Goal: Navigation & Orientation: Find specific page/section

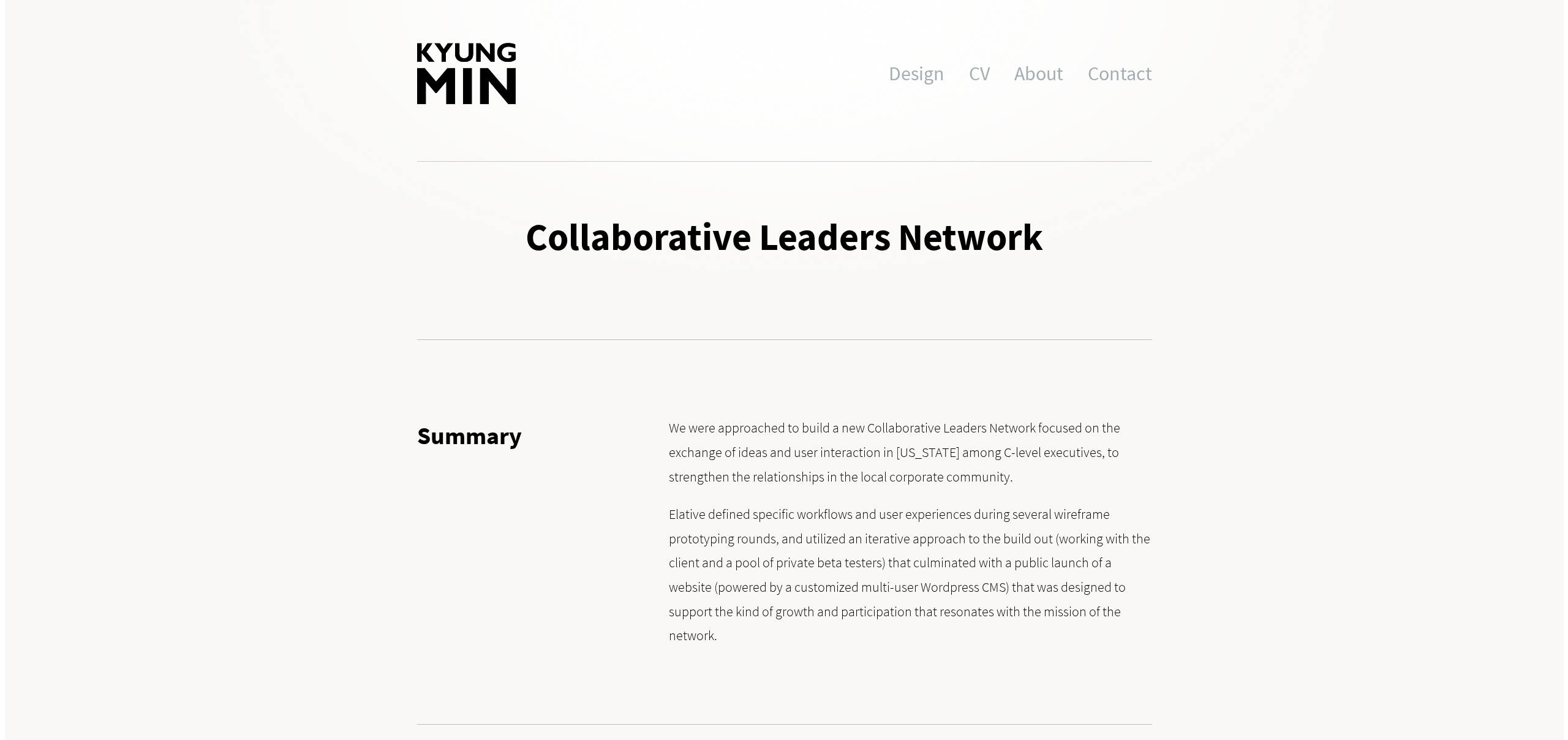
scroll to position [6556, 0]
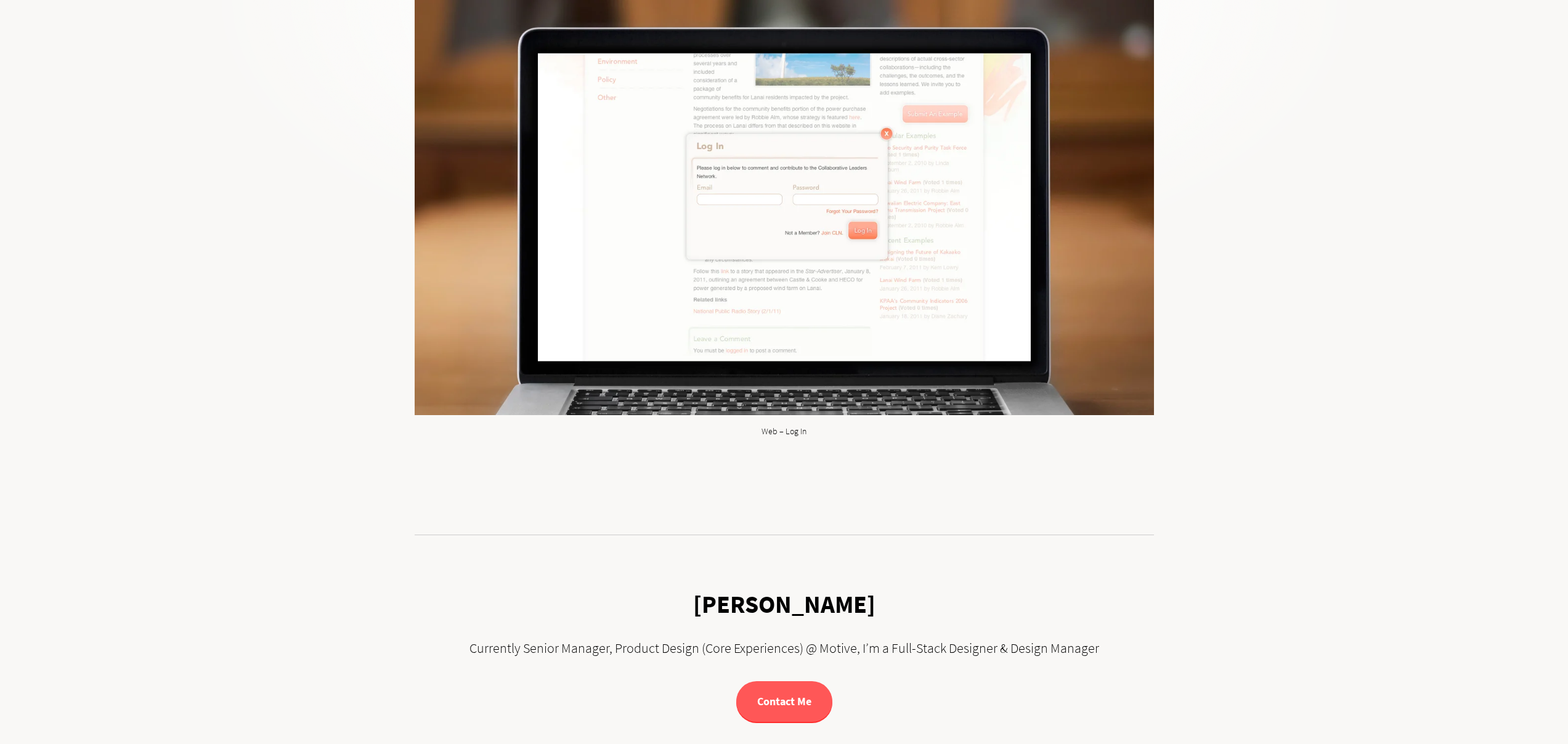
click at [871, 350] on img at bounding box center [784, 207] width 739 height 416
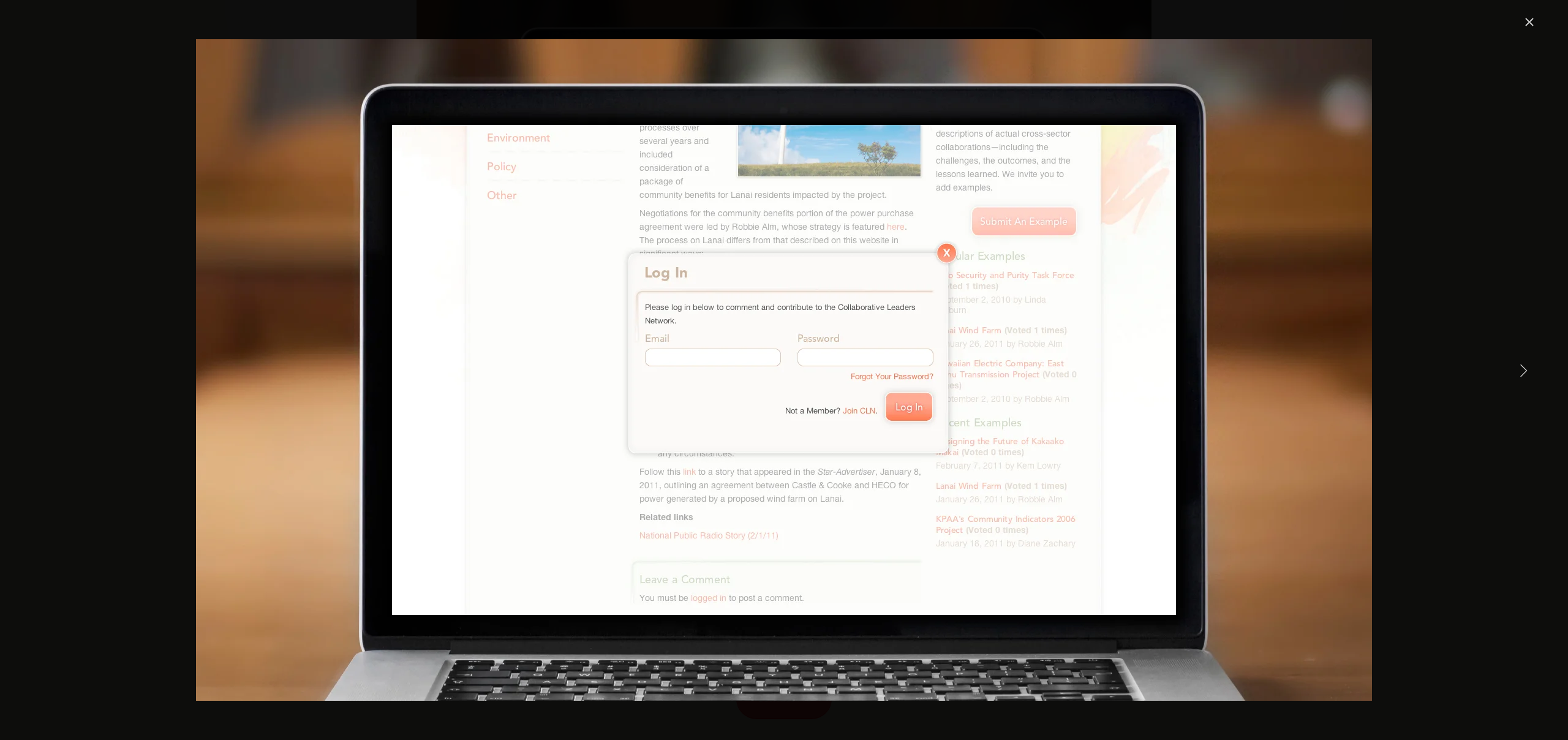
click at [1542, 2] on div "Web – Log In" at bounding box center [784, 370] width 1568 height 740
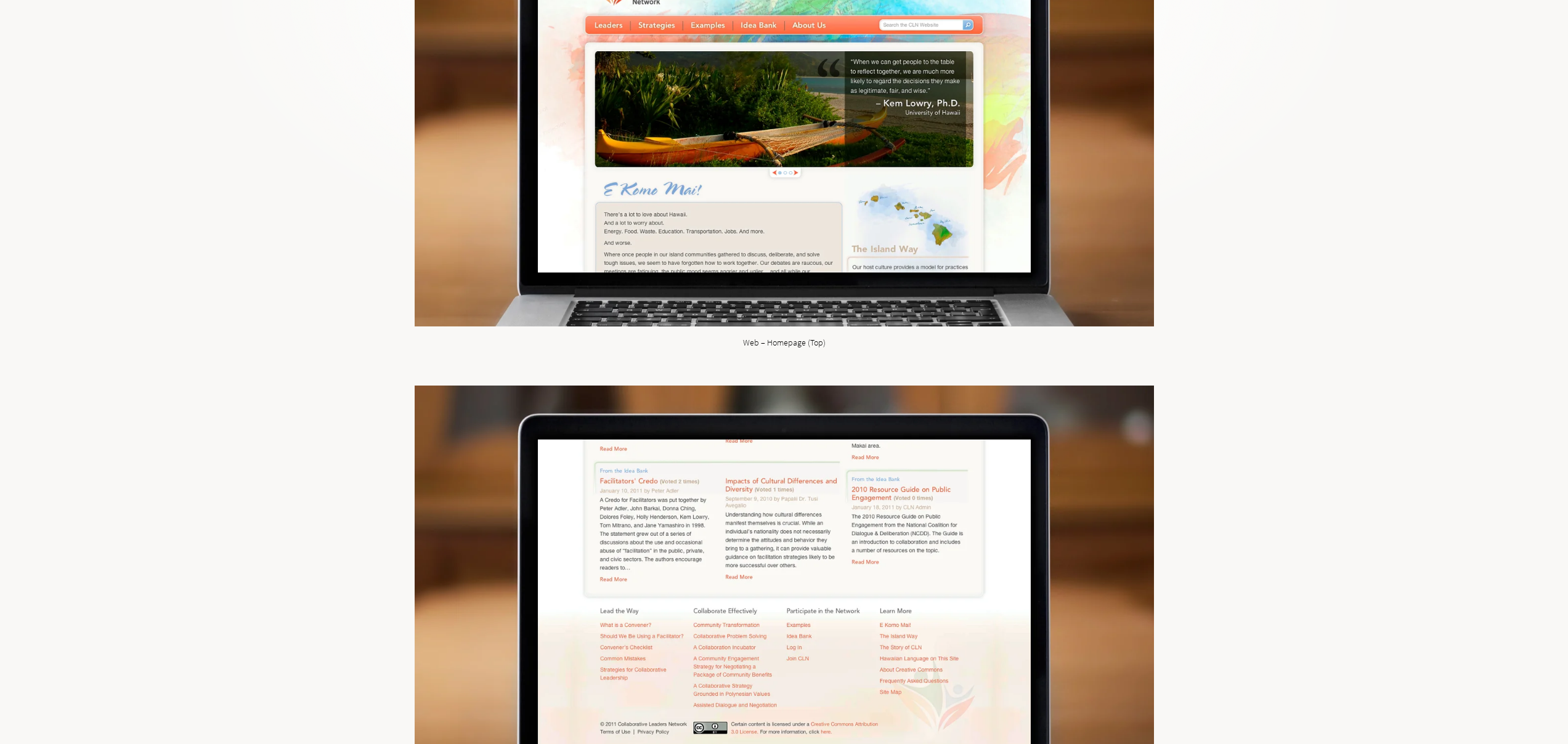
scroll to position [2564, 0]
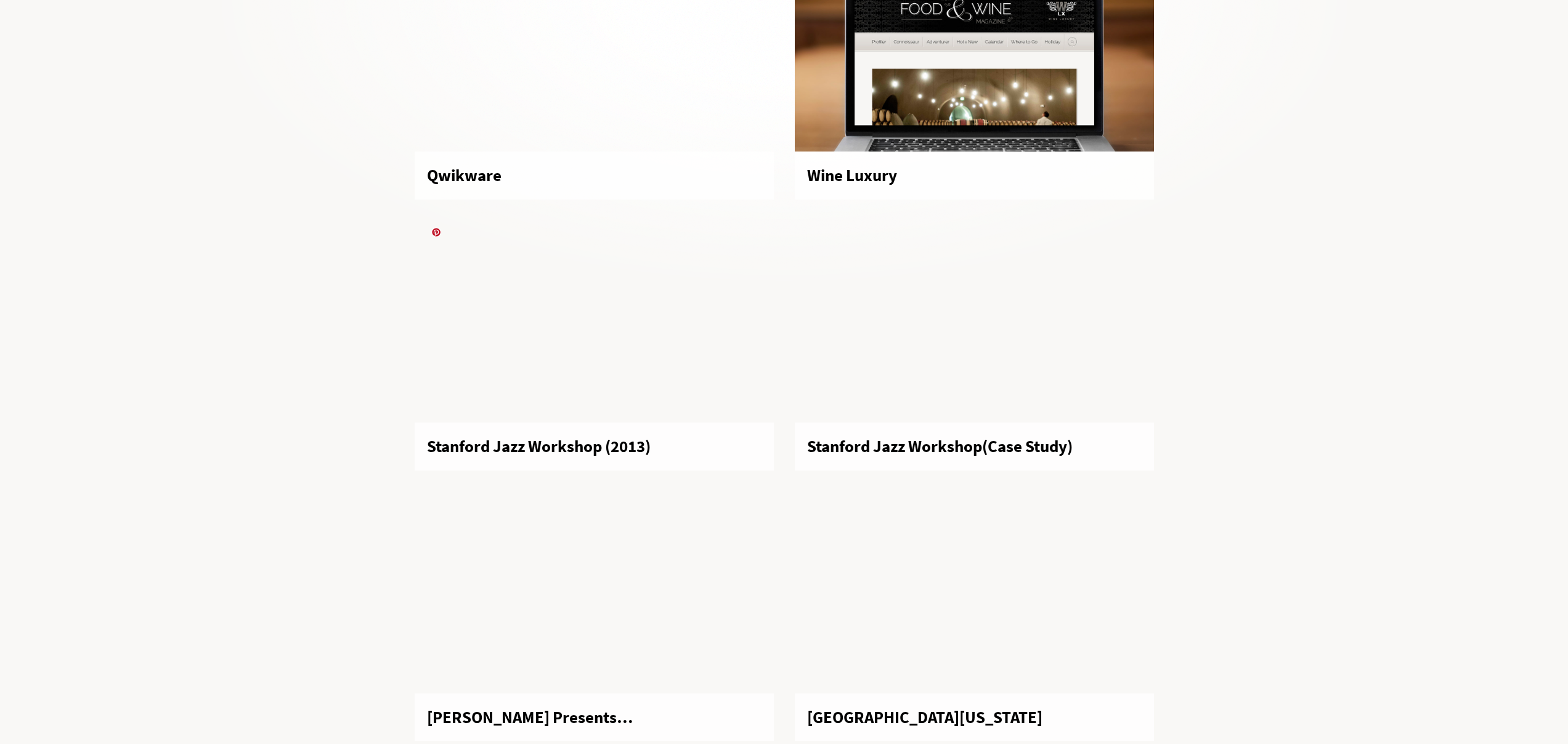
scroll to position [4043, 0]
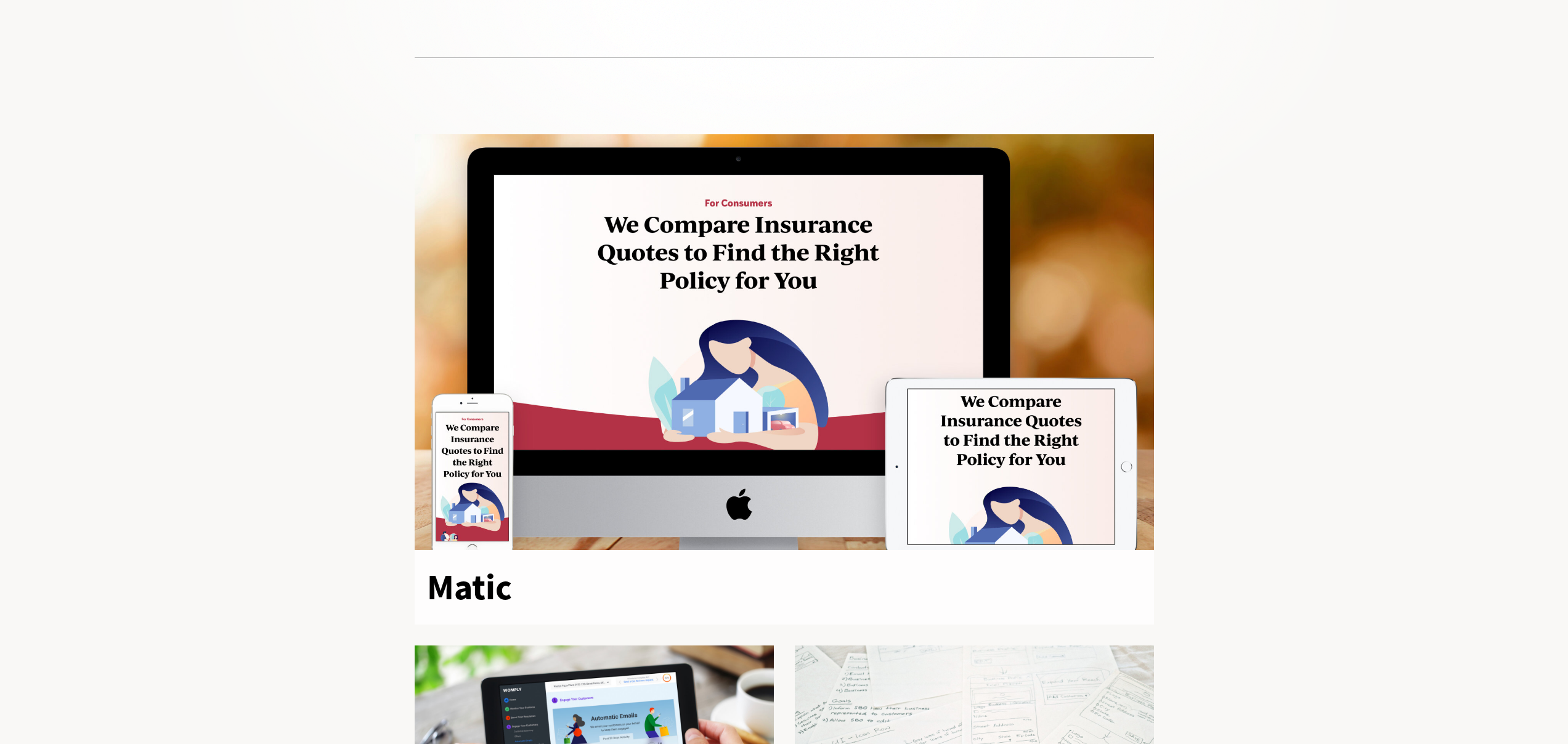
click at [767, 348] on div at bounding box center [784, 342] width 739 height 416
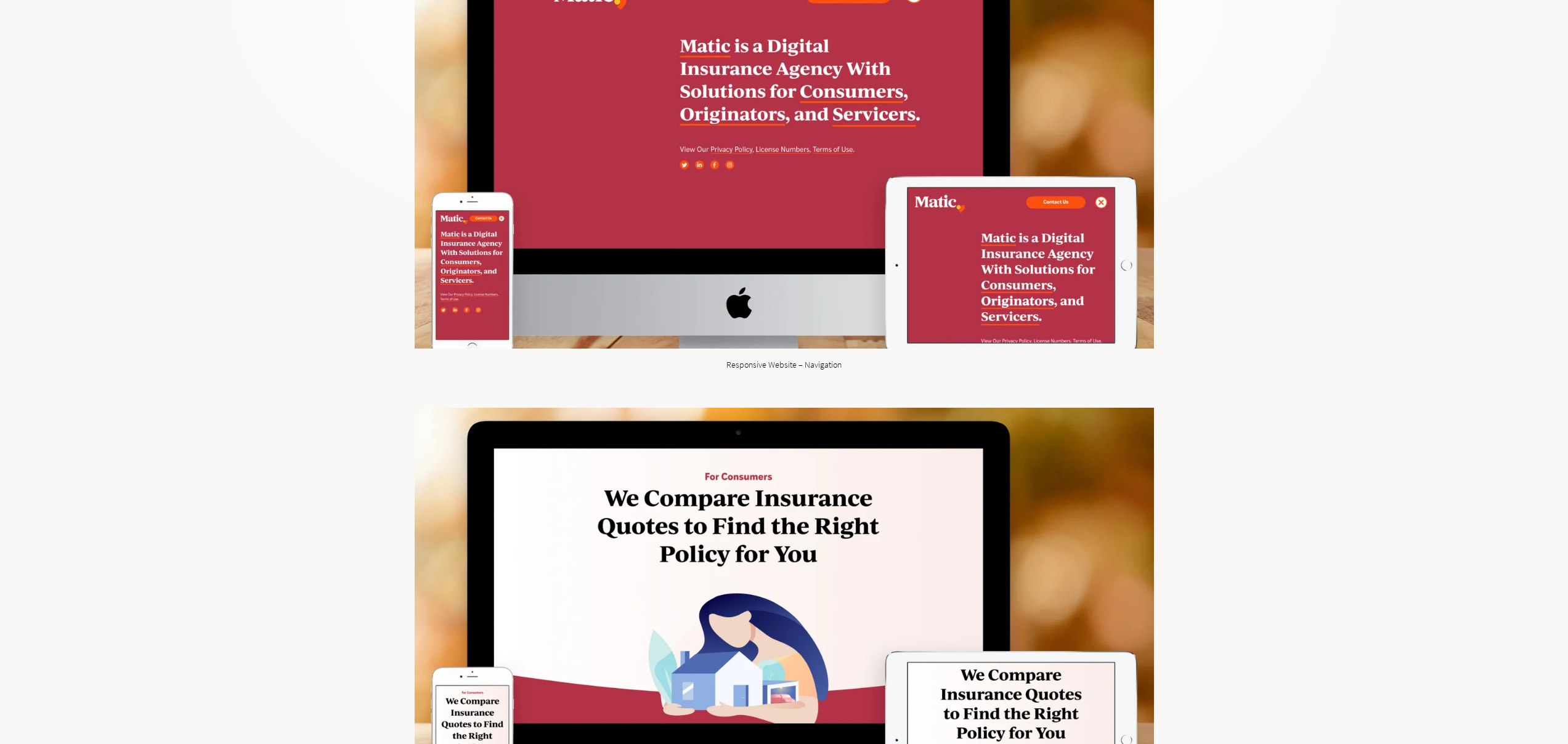
scroll to position [4616, 0]
